Goal: Information Seeking & Learning: Learn about a topic

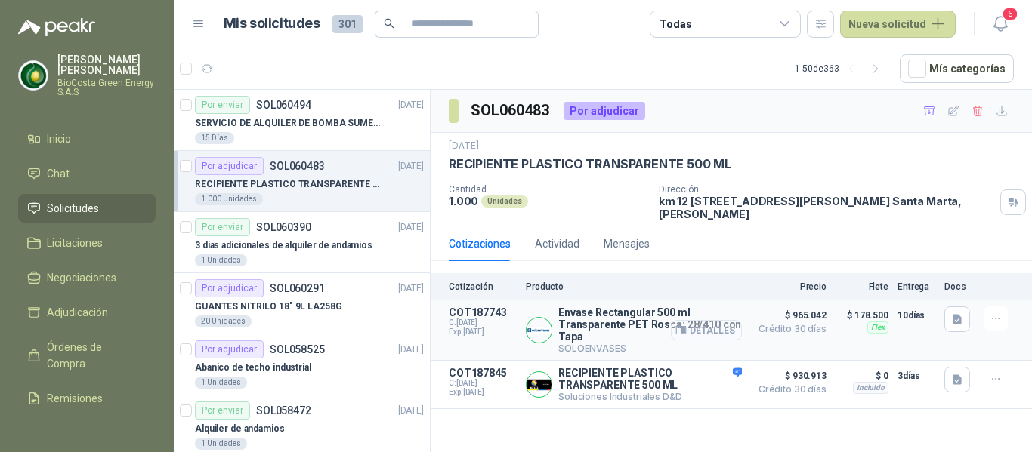
click at [710, 334] on button "Detalles" at bounding box center [706, 330] width 71 height 20
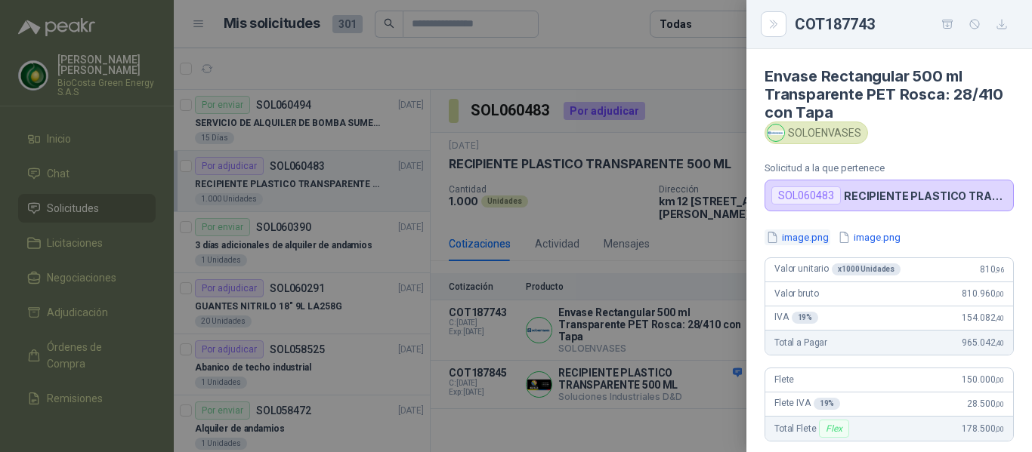
click at [809, 242] on button "image.png" at bounding box center [797, 238] width 66 height 16
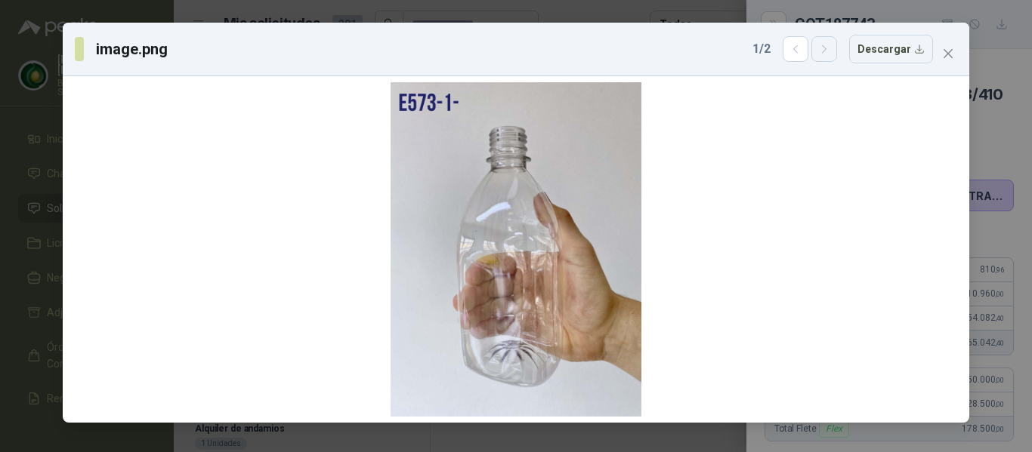
click at [825, 49] on icon "button" at bounding box center [824, 49] width 13 height 13
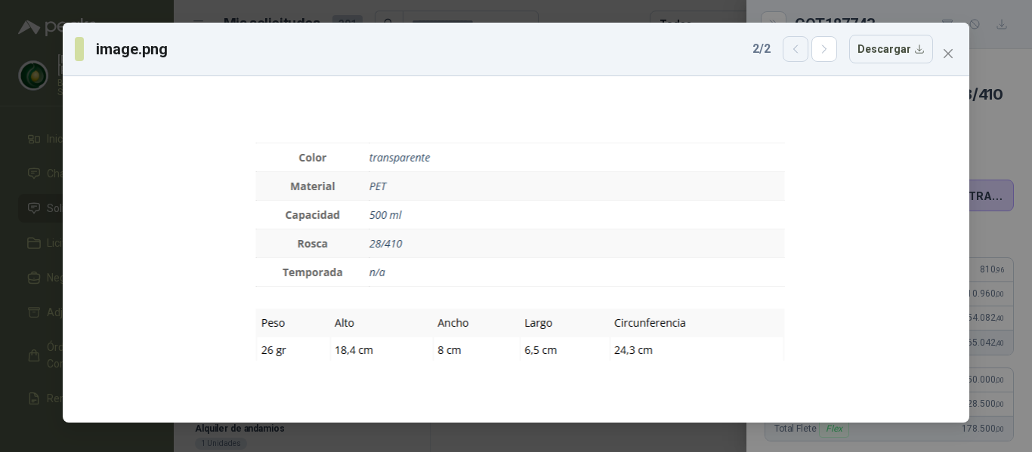
click at [802, 50] on icon "button" at bounding box center [795, 49] width 13 height 13
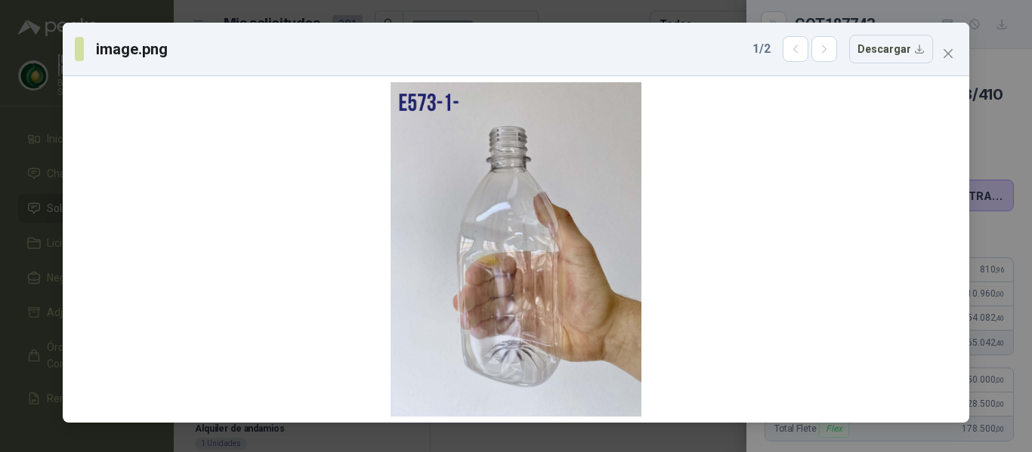
click at [940, 53] on span "Close" at bounding box center [948, 54] width 24 height 12
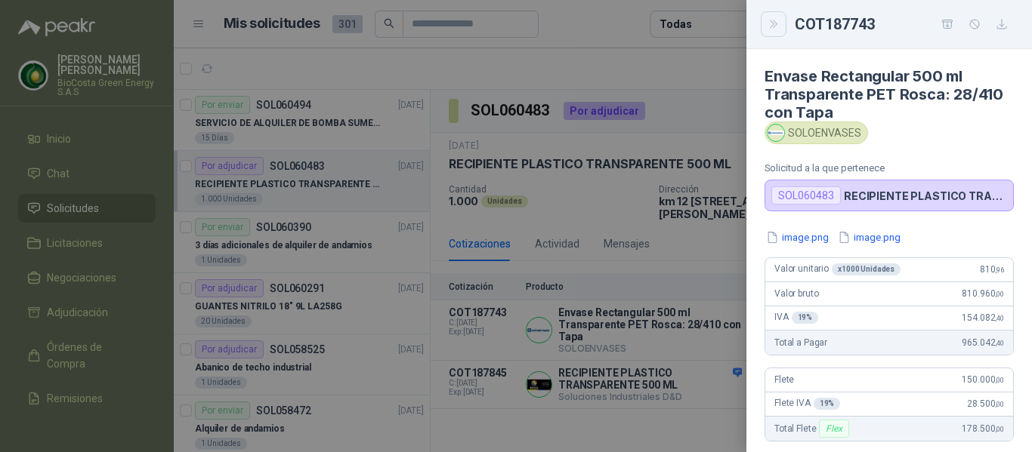
click at [773, 22] on icon "Close" at bounding box center [773, 24] width 13 height 13
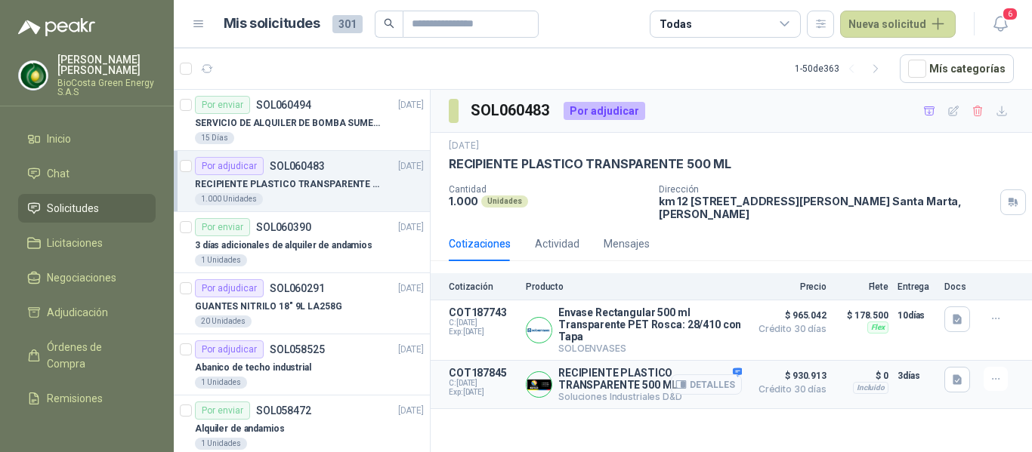
click at [720, 381] on button "Detalles" at bounding box center [706, 385] width 71 height 20
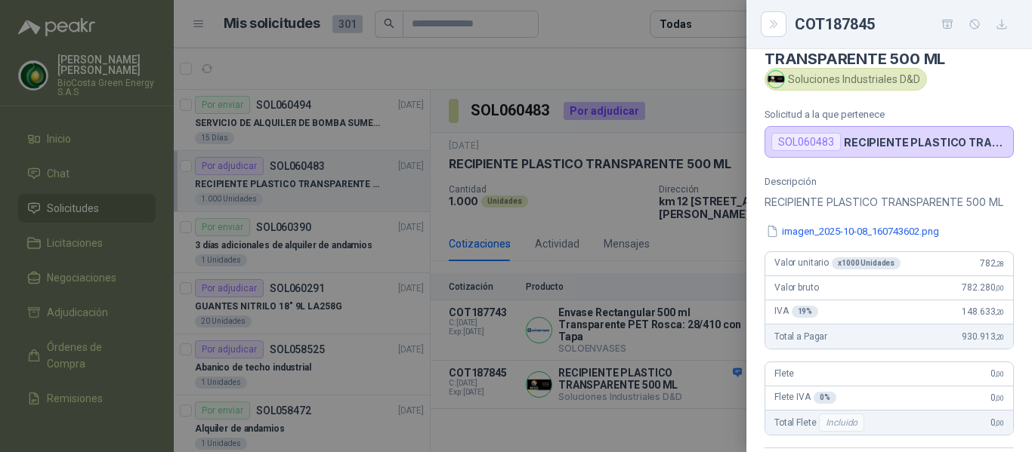
scroll to position [0, 0]
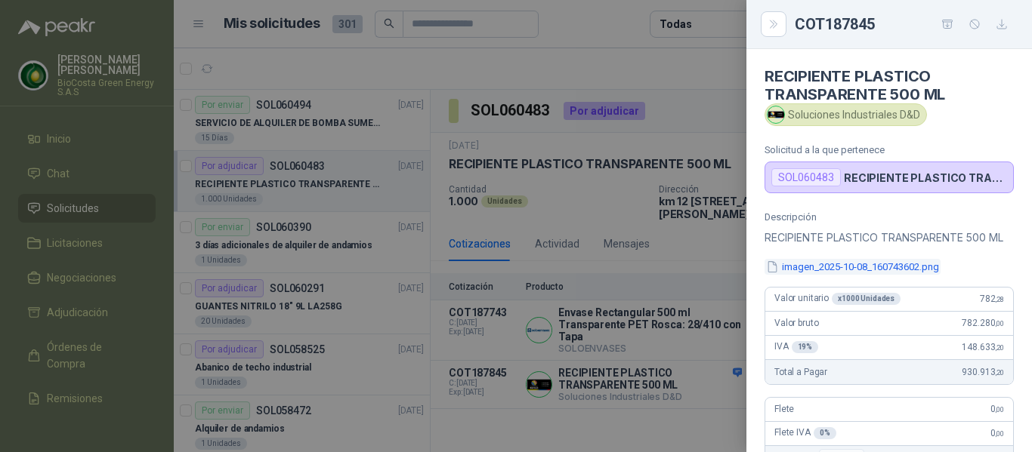
click at [821, 275] on button "imagen_2025-10-08_160743602.png" at bounding box center [852, 267] width 176 height 16
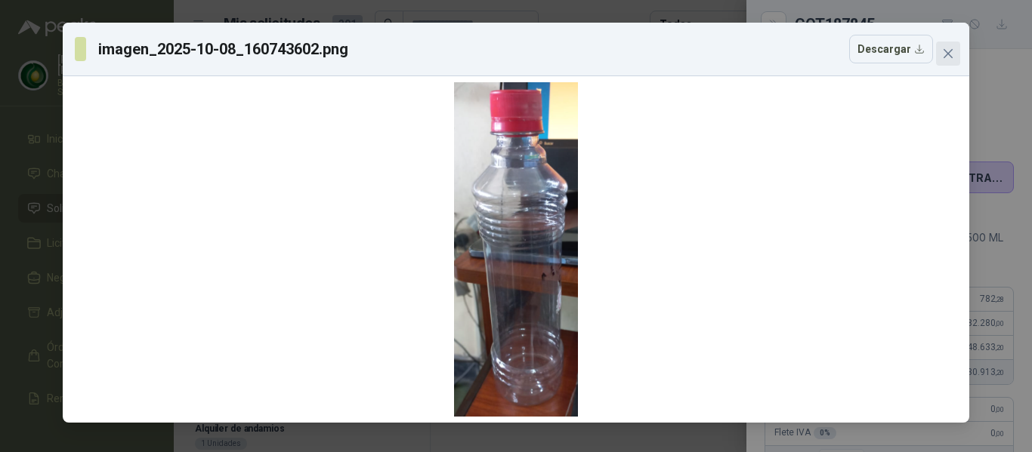
click at [945, 52] on icon "close" at bounding box center [948, 54] width 12 height 12
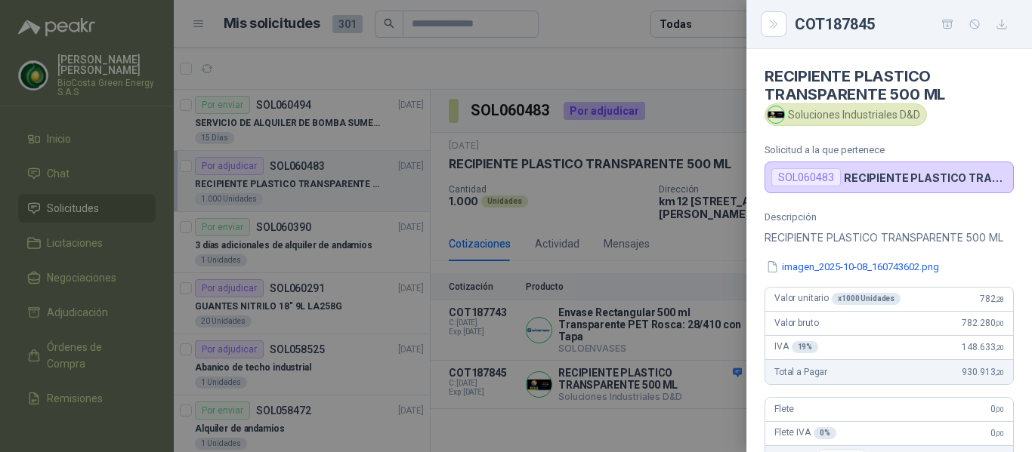
click at [770, 15] on button "Close" at bounding box center [774, 24] width 26 height 26
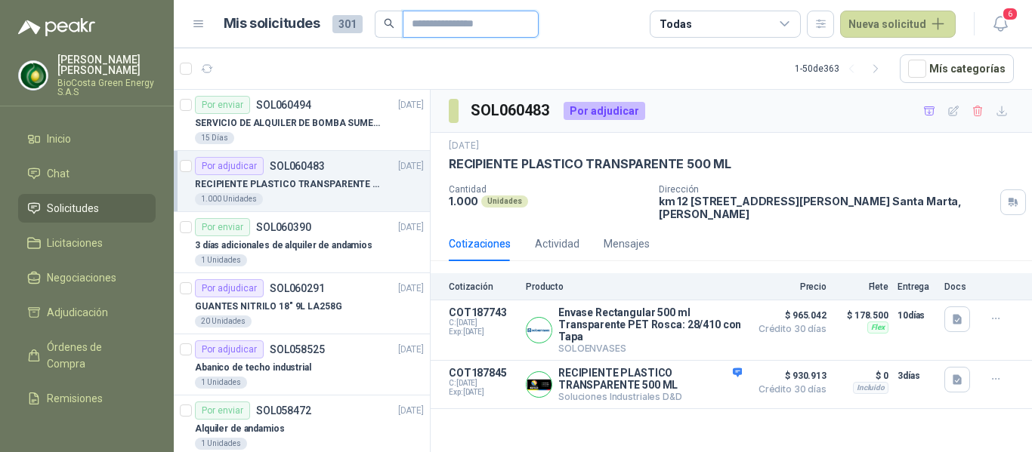
click at [429, 20] on input "text" at bounding box center [465, 24] width 106 height 26
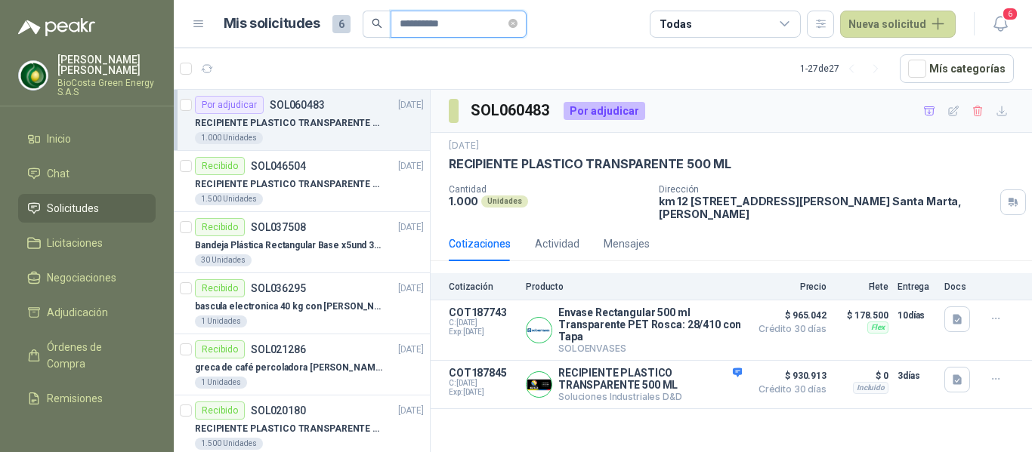
type input "**********"
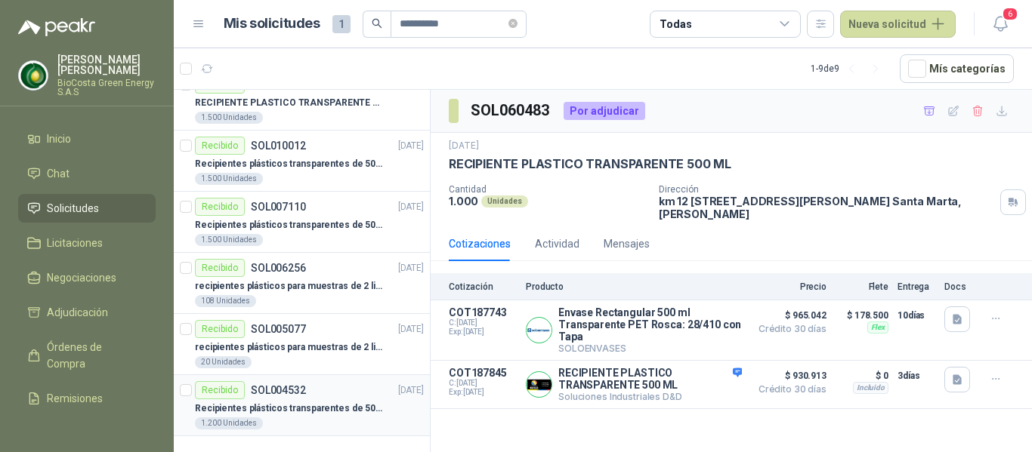
click at [273, 425] on div "1.200 Unidades" at bounding box center [309, 424] width 229 height 12
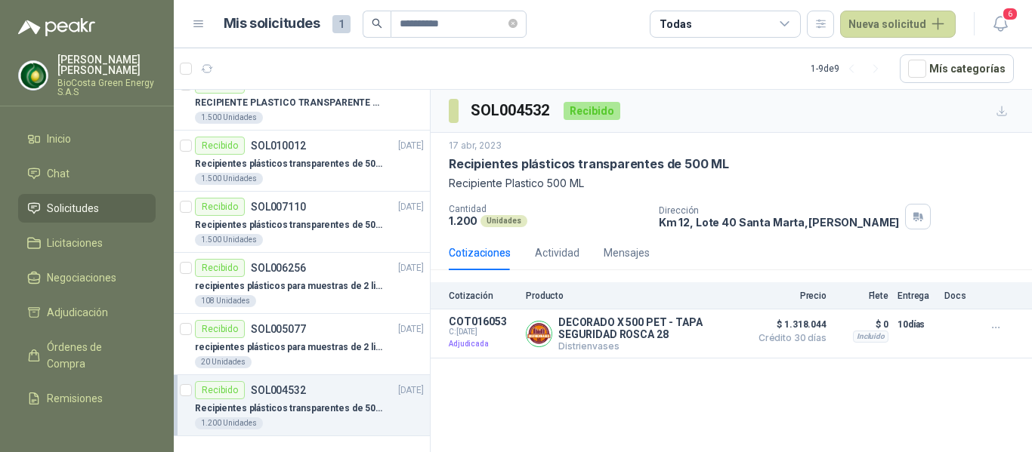
click at [261, 375] on article "Recibido SOL004532 [DATE] Recipientes plásticos transparentes de 500 ML 1.200 U…" at bounding box center [302, 405] width 256 height 61
click at [264, 356] on div "recipientes plásticos para muestras de 2 litros" at bounding box center [309, 347] width 229 height 18
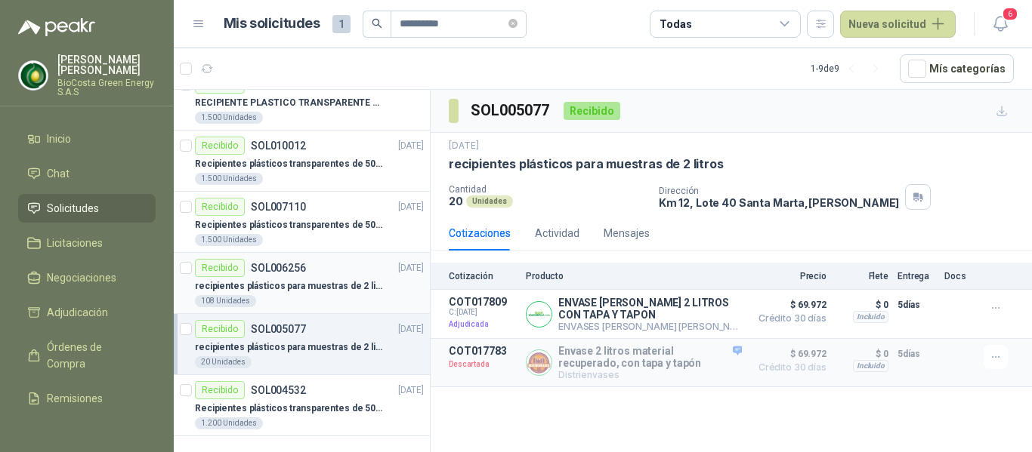
click at [264, 292] on p "recipientes plásticos para muestras de 2 litros" at bounding box center [289, 286] width 188 height 14
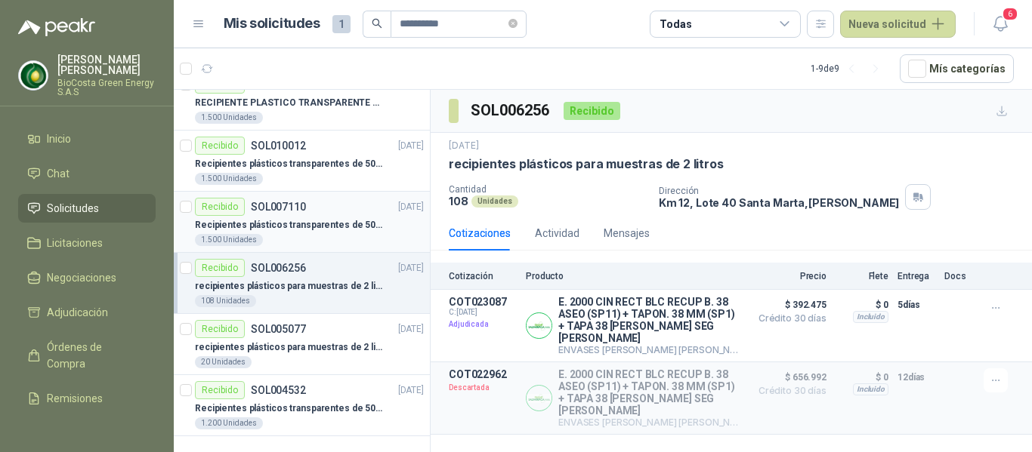
click at [289, 210] on p "SOL007110" at bounding box center [278, 207] width 55 height 11
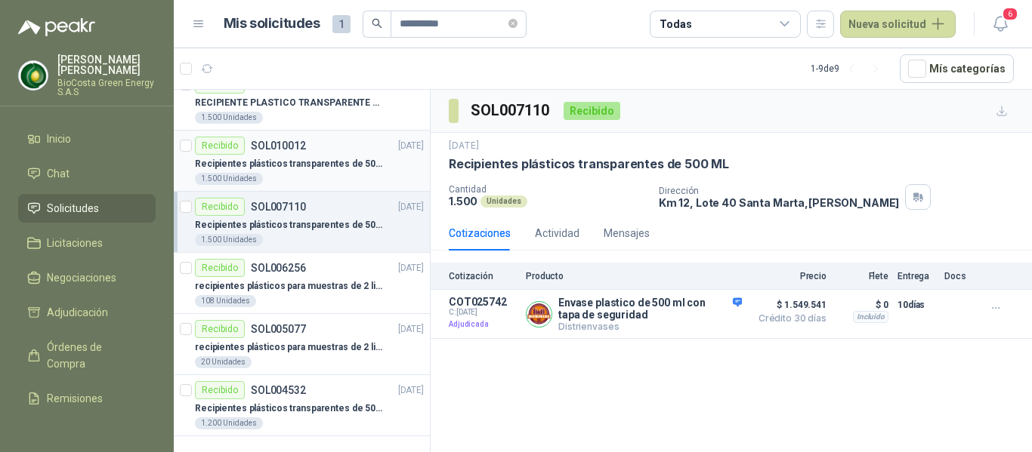
click at [279, 178] on div "1.500 Unidades" at bounding box center [309, 179] width 229 height 12
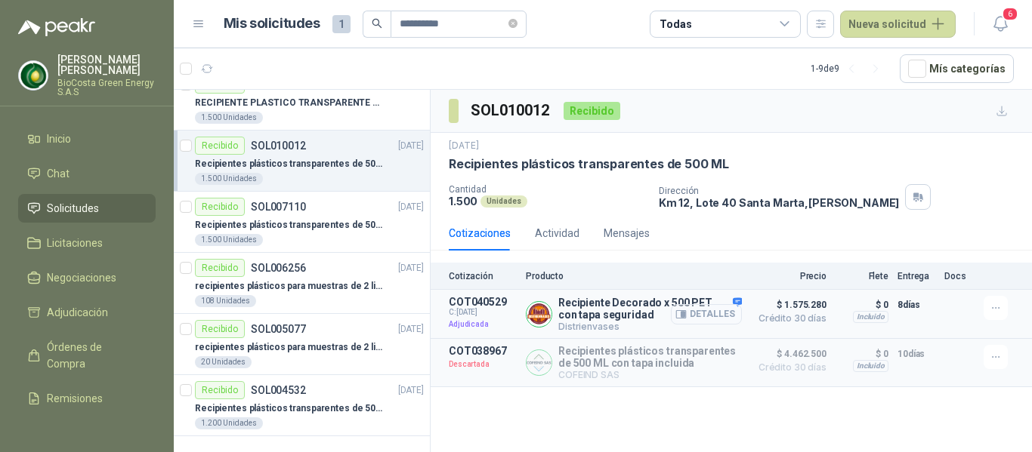
click at [728, 307] on button "Detalles" at bounding box center [706, 314] width 71 height 20
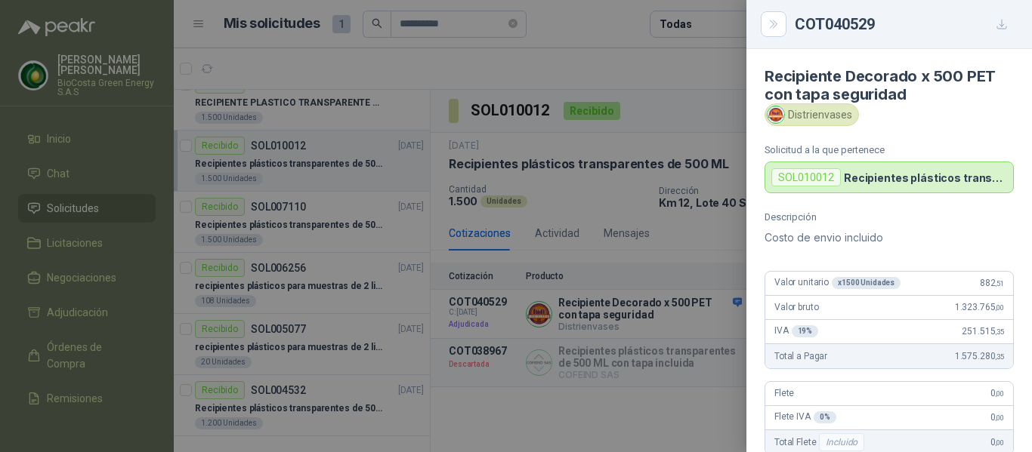
click at [564, 289] on div at bounding box center [516, 226] width 1032 height 452
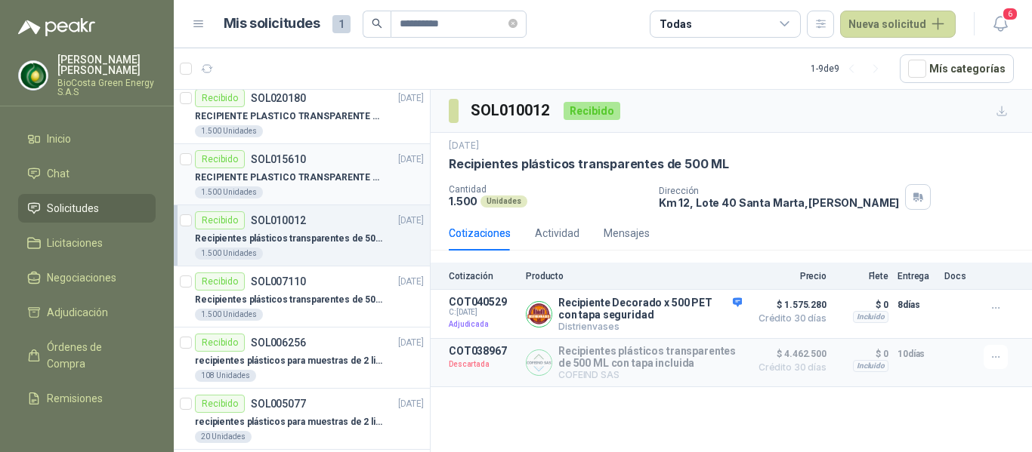
scroll to position [128, 0]
click at [278, 193] on div "1.500 Unidades" at bounding box center [309, 193] width 229 height 12
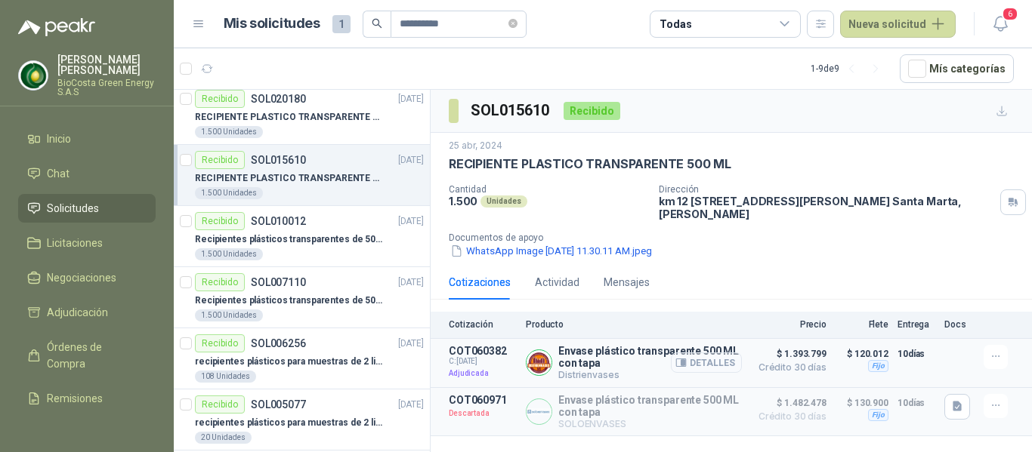
click at [714, 367] on button "Detalles" at bounding box center [706, 363] width 71 height 20
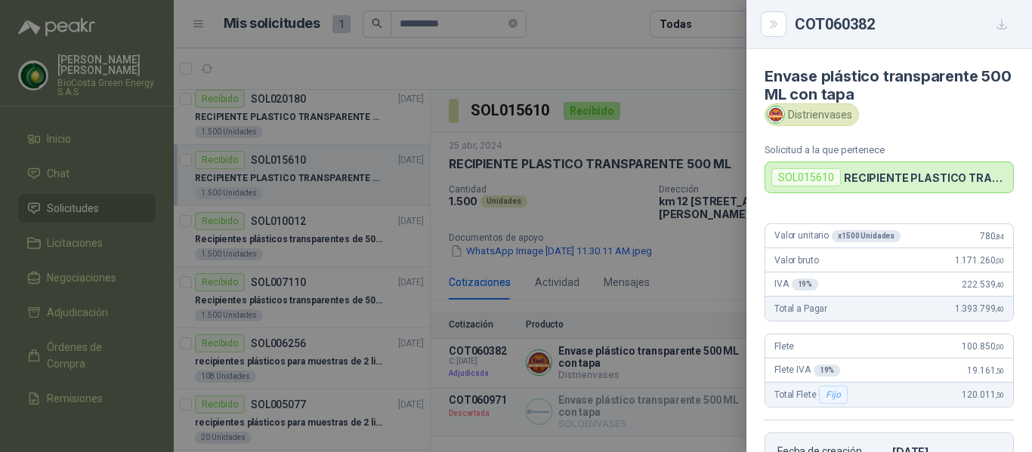
click at [399, 260] on div at bounding box center [516, 226] width 1032 height 452
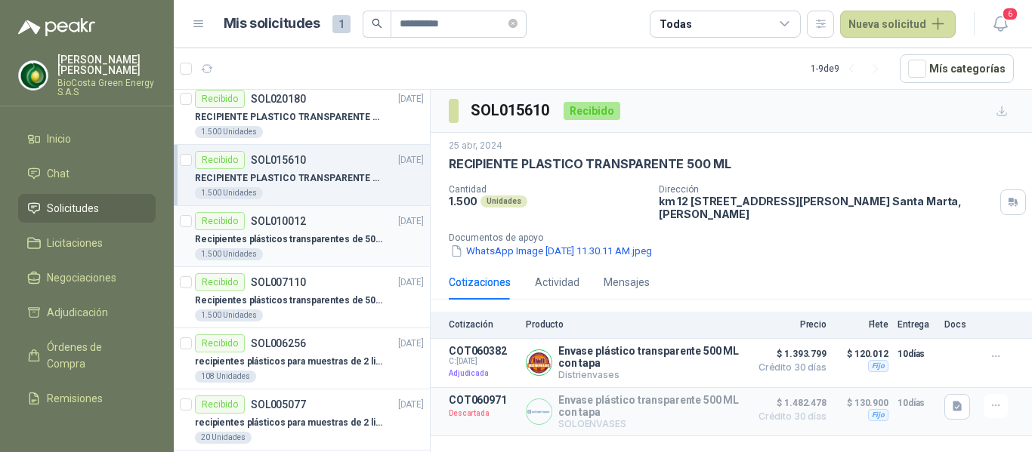
scroll to position [53, 0]
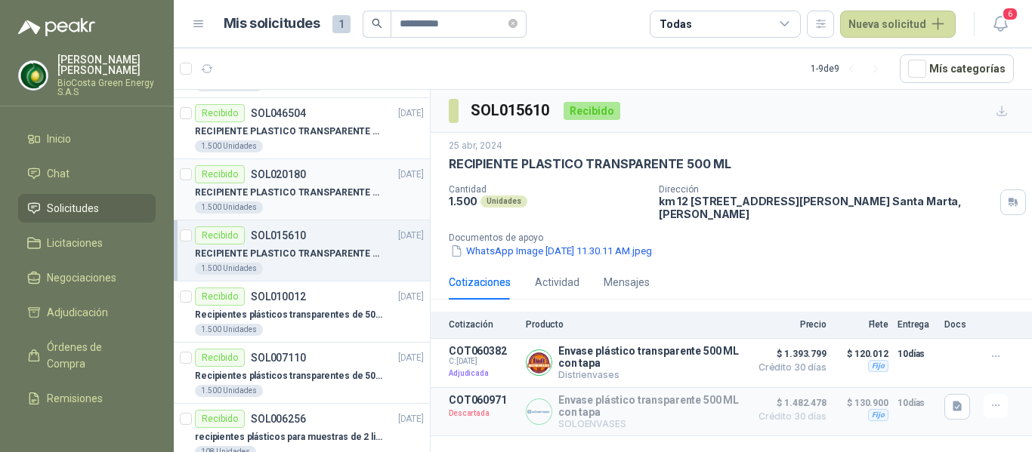
click at [279, 214] on article "Recibido SOL020180 [DATE] RECIPIENTE PLASTICO TRANSPARENTE 500 ML 1.500 Unidades" at bounding box center [302, 189] width 256 height 61
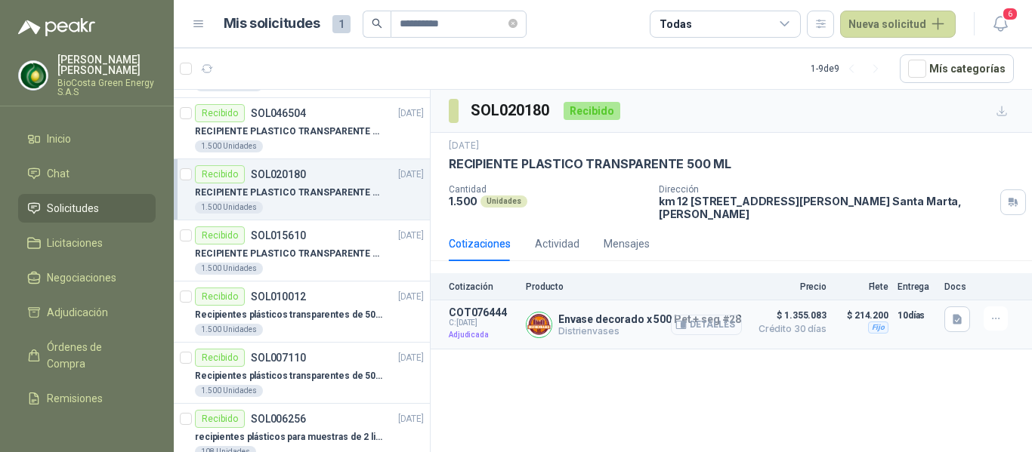
click at [711, 320] on button "Detalles" at bounding box center [706, 325] width 71 height 20
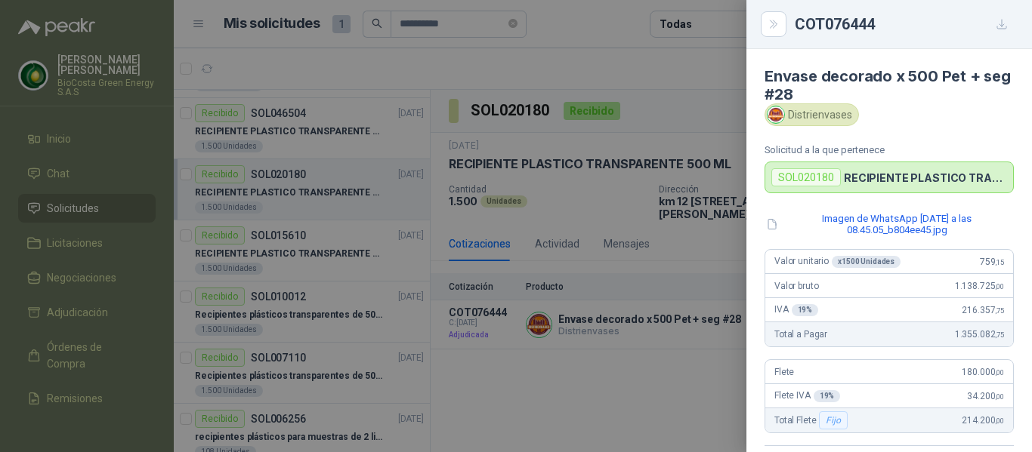
click at [897, 210] on div "Envase decorado x 500 Pet + seg #28 Distrienvases Solicitud a la que pertenece …" at bounding box center [888, 250] width 285 height 403
click at [896, 214] on button "Imagen de WhatsApp [DATE] a las 08.45.05_b804ee45.jpg" at bounding box center [888, 224] width 249 height 26
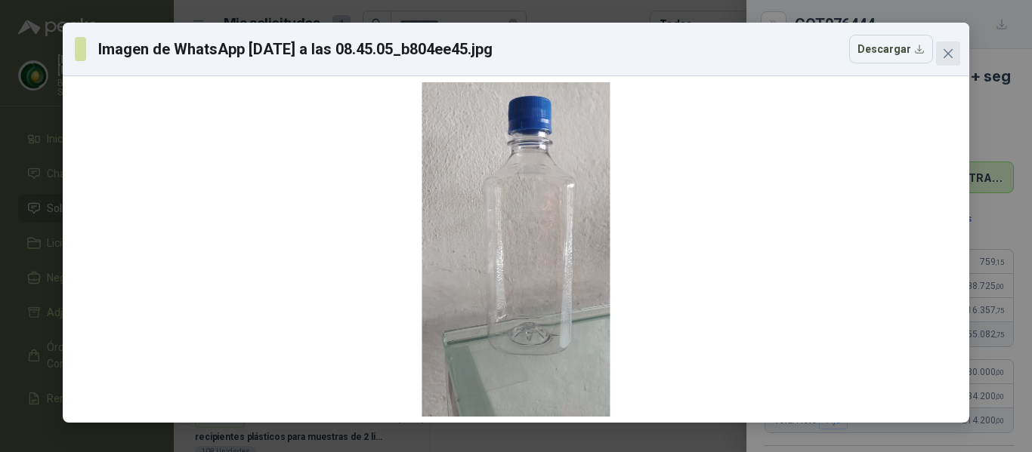
click at [940, 60] on button "Close" at bounding box center [948, 54] width 24 height 24
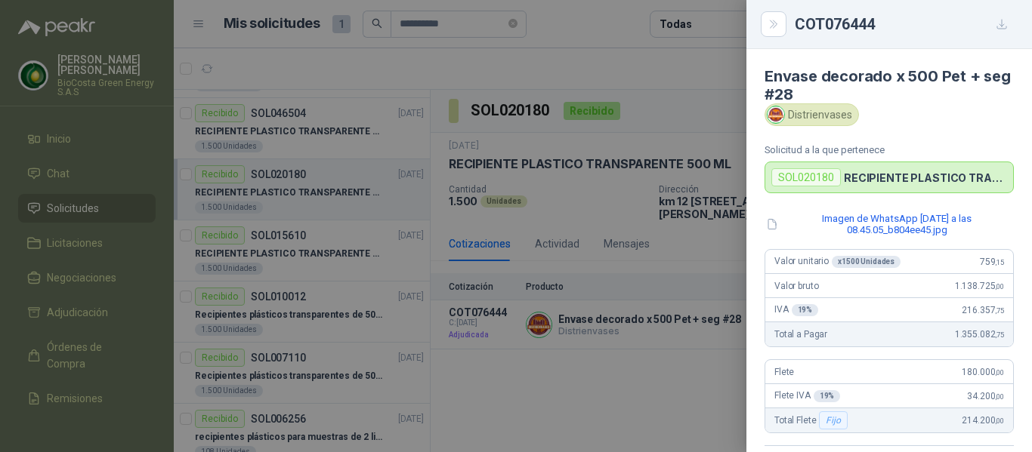
click at [500, 194] on div at bounding box center [516, 226] width 1032 height 452
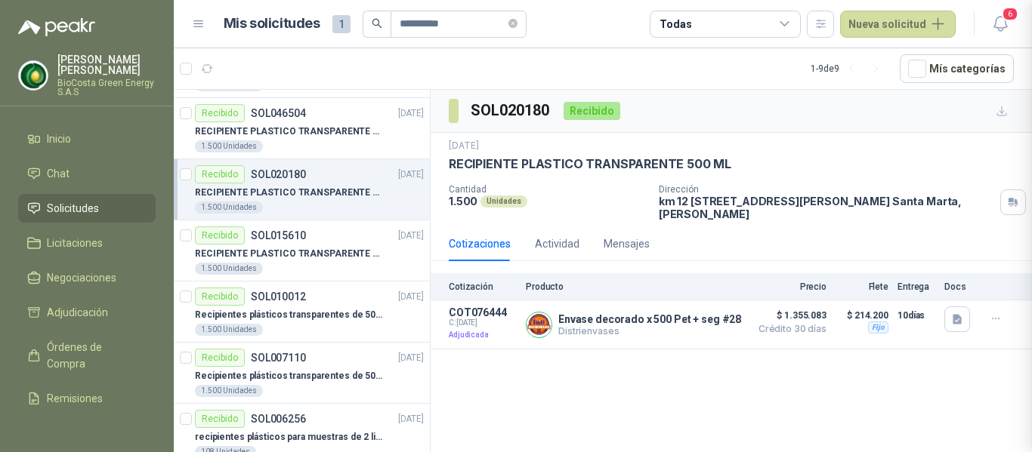
scroll to position [335, 0]
click at [274, 146] on div "1.500 Unidades" at bounding box center [309, 146] width 229 height 12
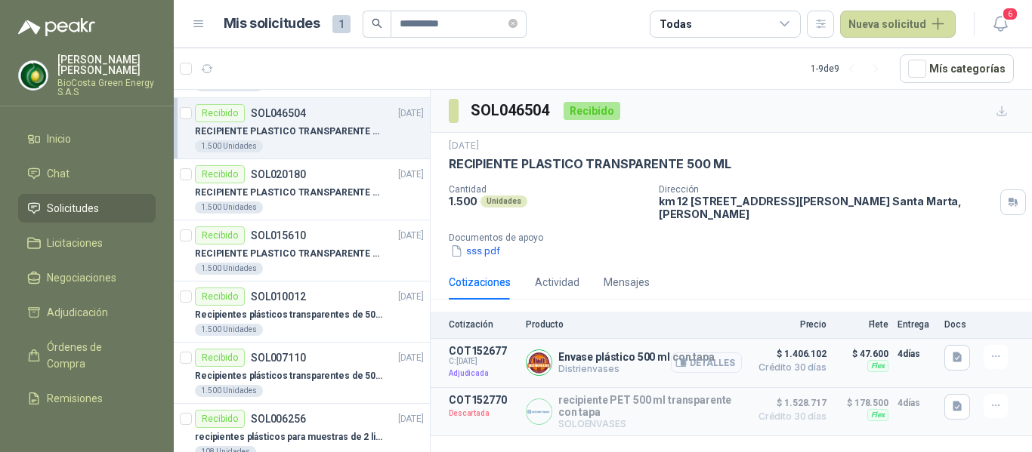
click at [717, 363] on button "Detalles" at bounding box center [706, 363] width 71 height 20
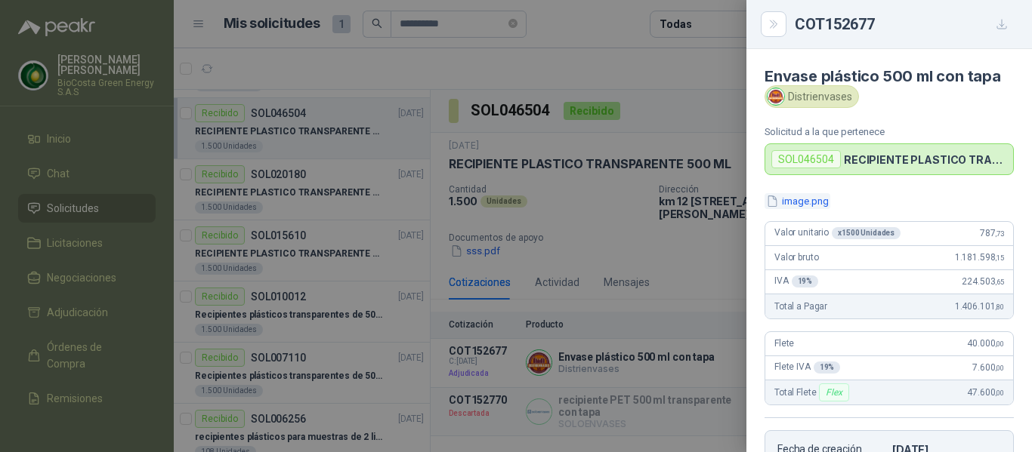
click at [806, 198] on button "image.png" at bounding box center [797, 201] width 66 height 16
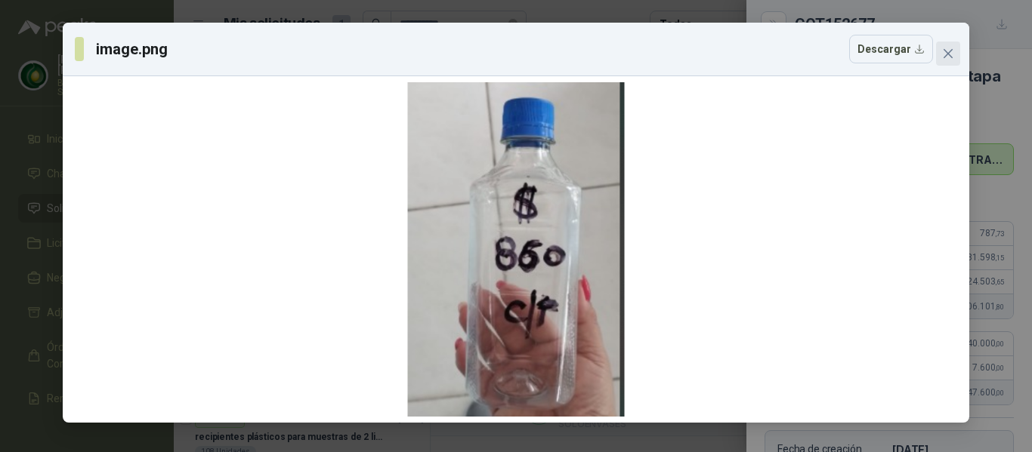
click at [944, 57] on icon "close" at bounding box center [947, 53] width 9 height 9
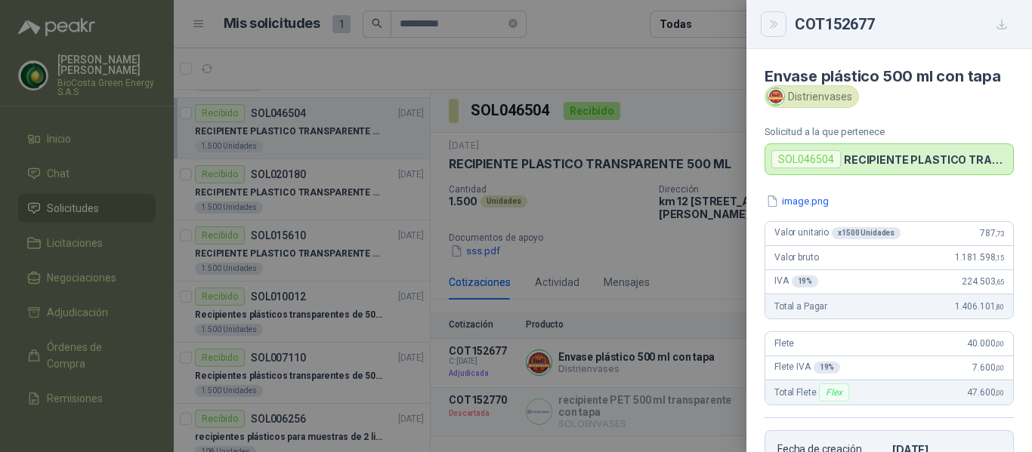
click at [767, 14] on button "Close" at bounding box center [774, 24] width 26 height 26
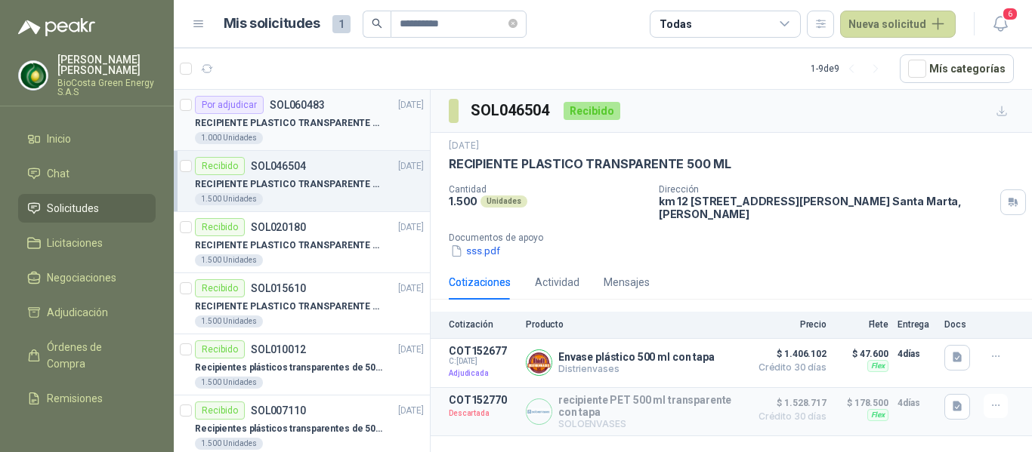
click at [298, 128] on p "RECIPIENTE PLASTICO TRANSPARENTE 500 ML" at bounding box center [289, 123] width 188 height 14
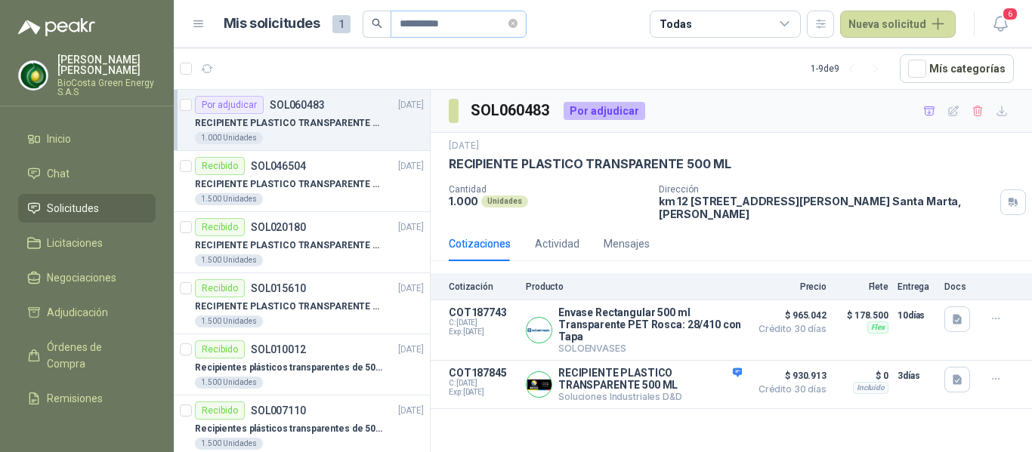
click at [526, 25] on span "**********" at bounding box center [458, 24] width 136 height 27
click at [517, 26] on icon "close-circle" at bounding box center [512, 23] width 9 height 9
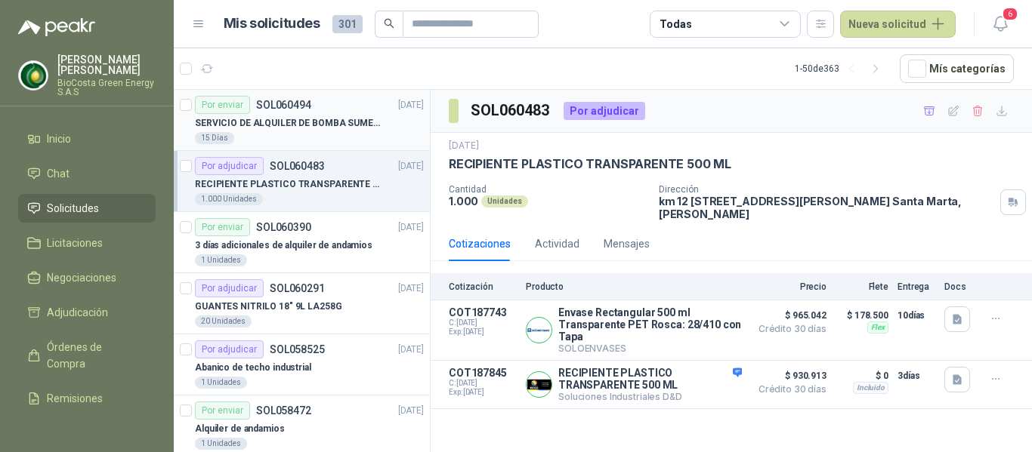
click at [328, 116] on p "SERVICIO DE ALQUILER DE BOMBA SUMERGIBLE DE 1 HP" at bounding box center [289, 123] width 188 height 14
